Goal: Navigation & Orientation: Understand site structure

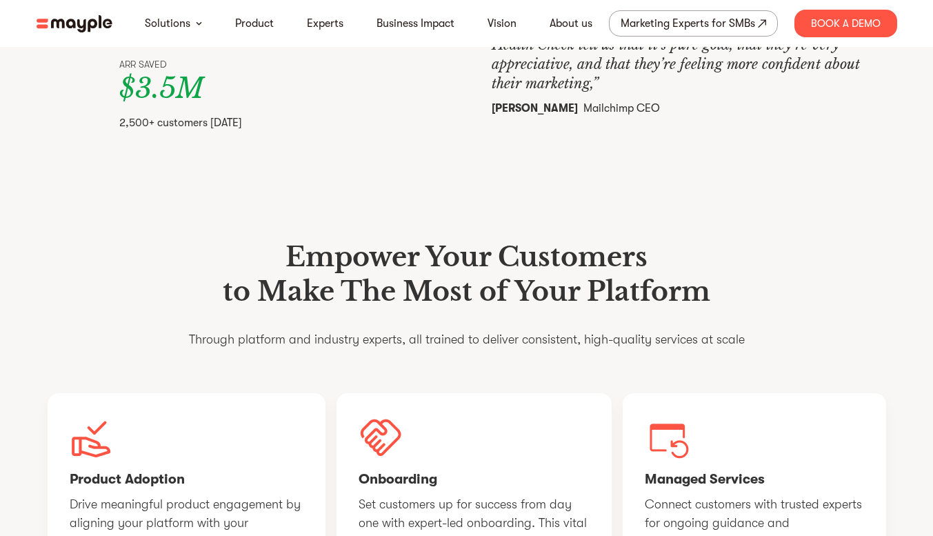
scroll to position [621, 0]
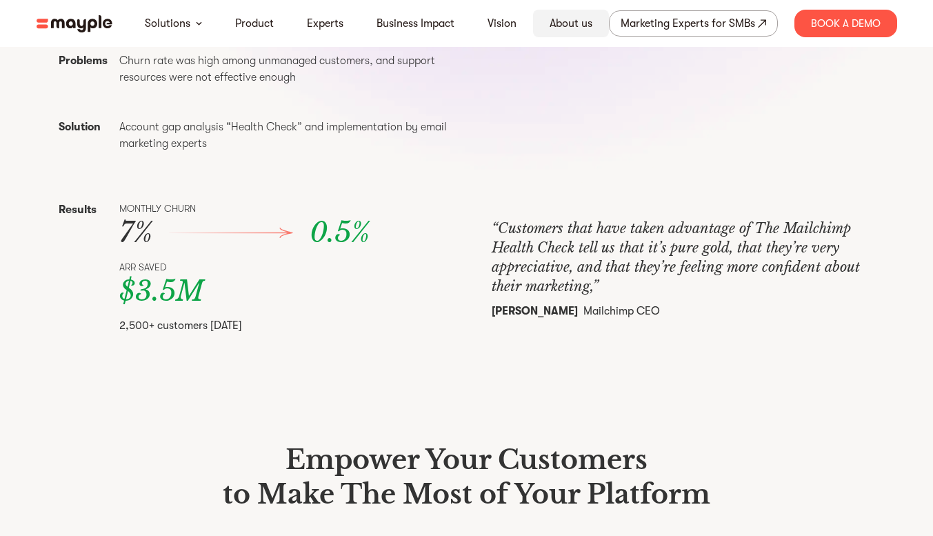
click at [567, 28] on link "About us" at bounding box center [570, 23] width 43 height 17
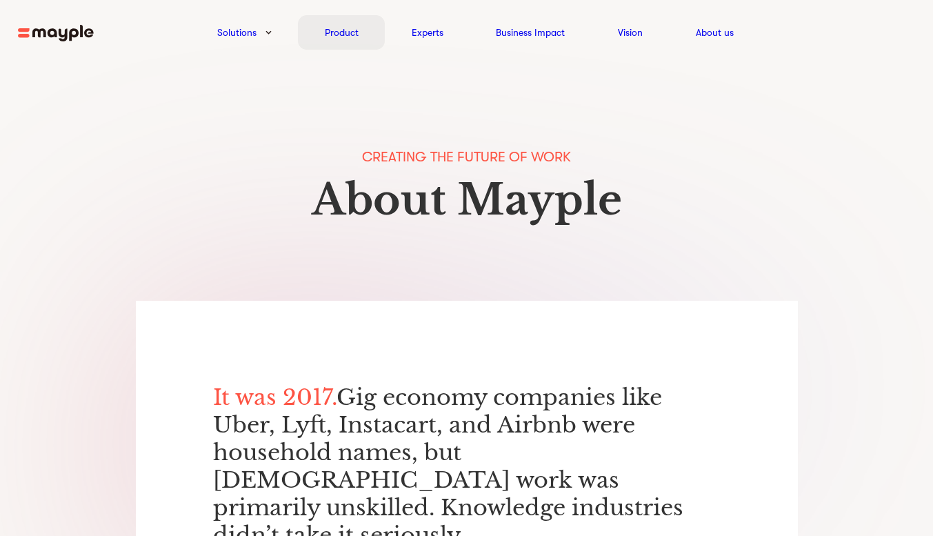
click at [345, 32] on link "Product" at bounding box center [342, 32] width 34 height 17
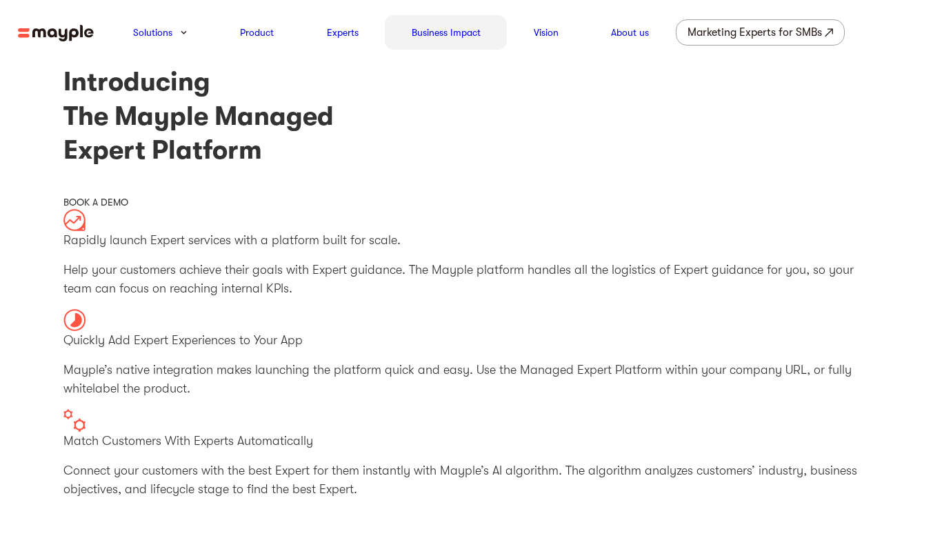
click at [444, 33] on link "Business Impact" at bounding box center [446, 32] width 69 height 17
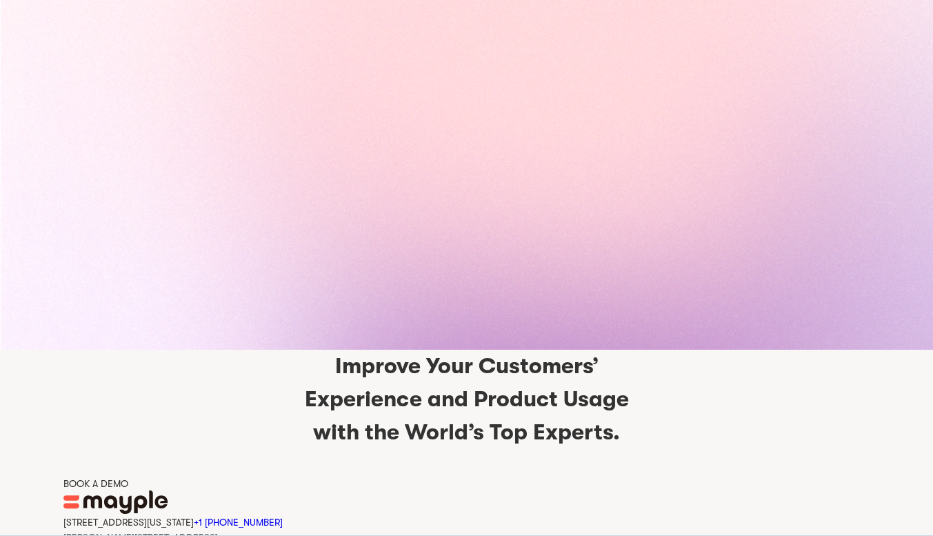
scroll to position [3297, 0]
